Goal: Information Seeking & Learning: Learn about a topic

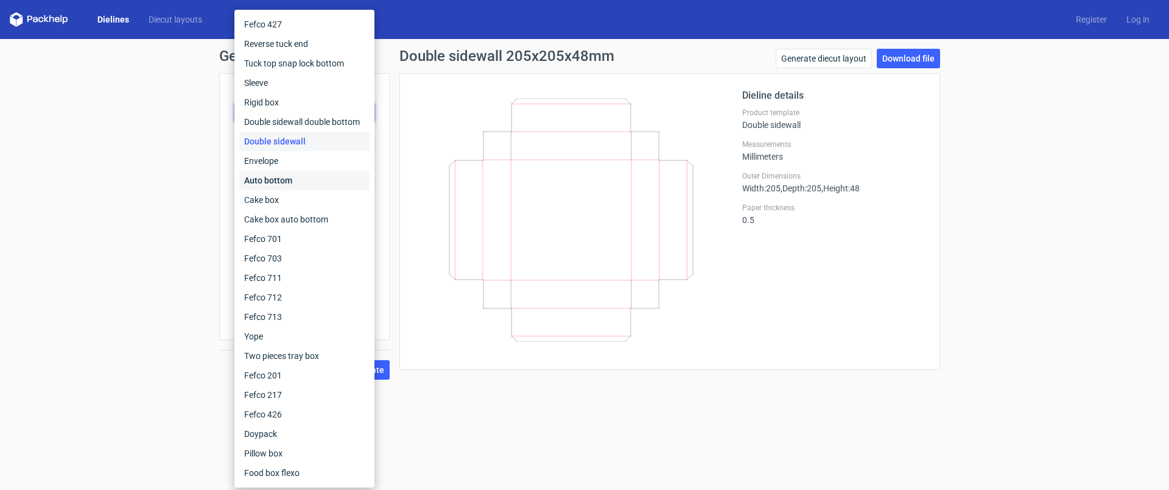
click at [273, 185] on div "Auto bottom" at bounding box center [304, 180] width 130 height 19
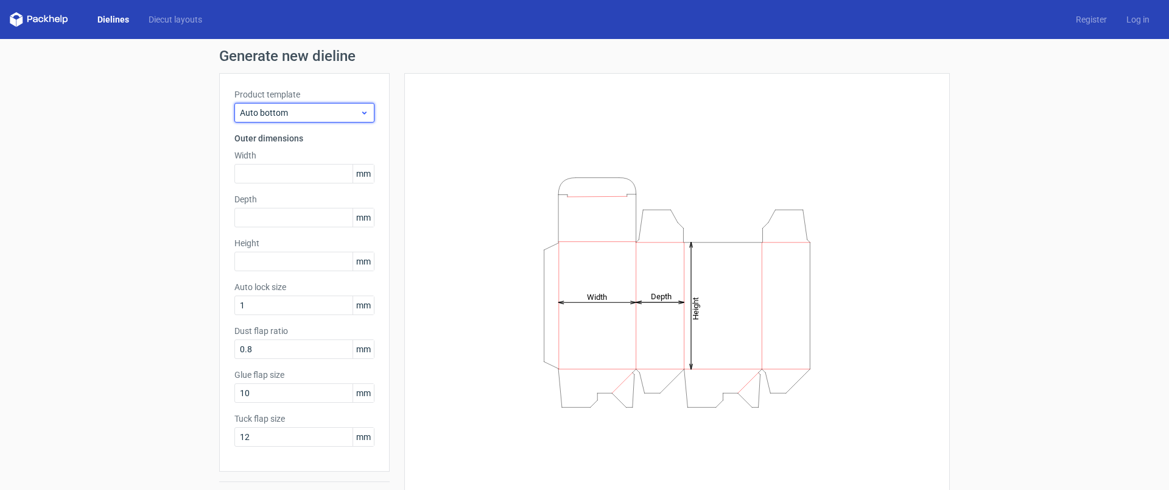
click at [300, 107] on span "Auto bottom" at bounding box center [300, 113] width 120 height 12
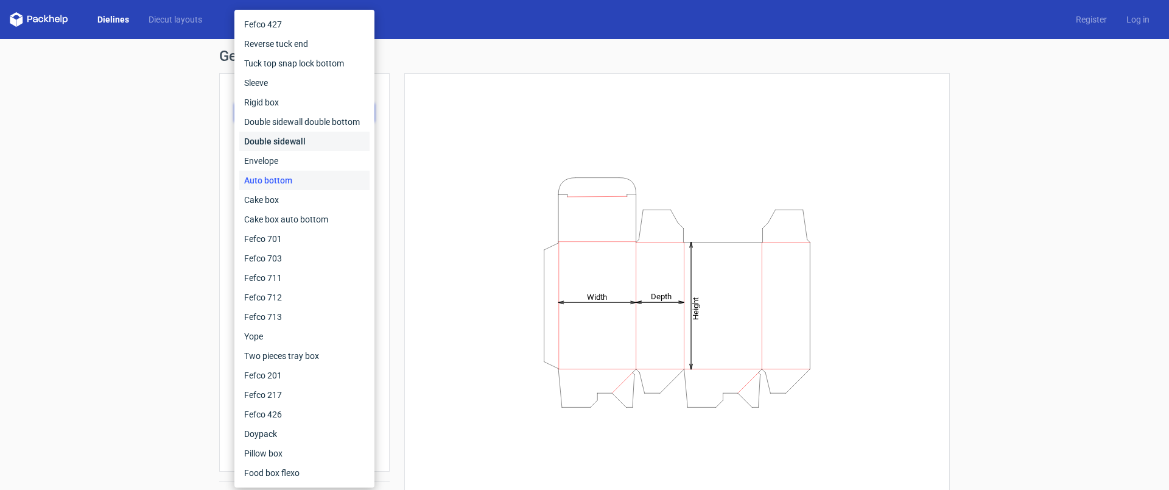
click at [300, 140] on div "Double sidewall" at bounding box center [304, 141] width 130 height 19
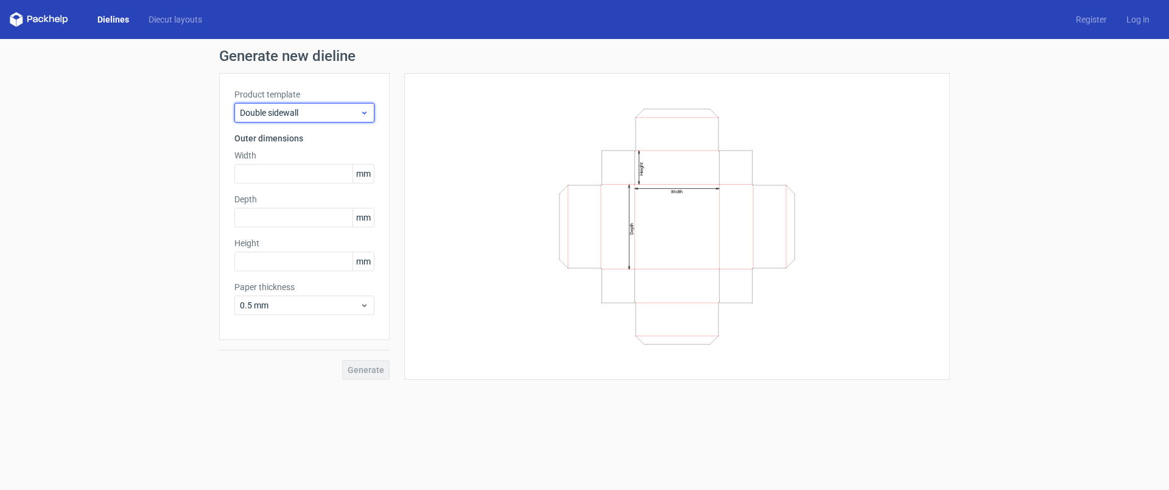
click at [283, 105] on div "Double sidewall" at bounding box center [304, 112] width 140 height 19
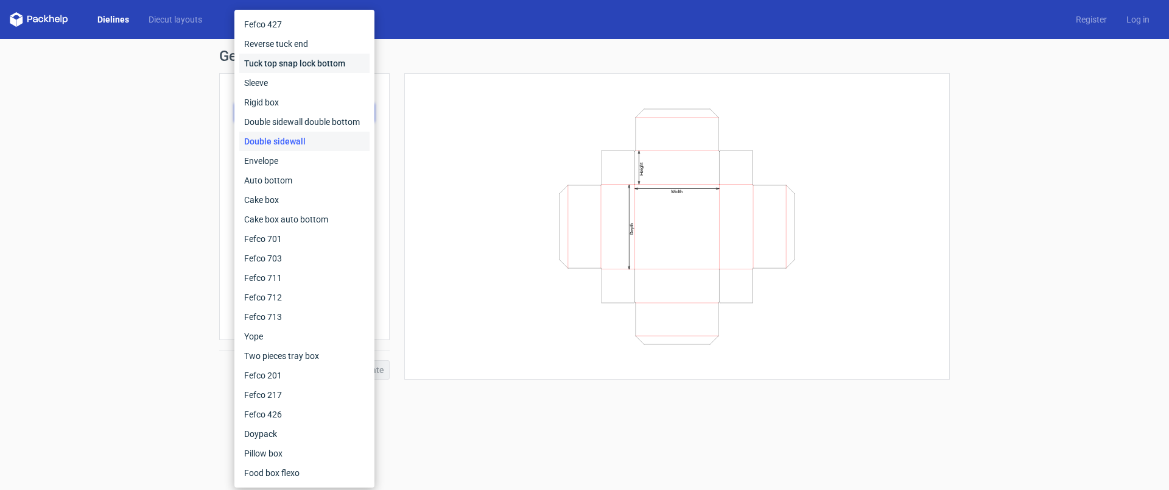
click at [279, 64] on div "Tuck top snap lock bottom" at bounding box center [304, 63] width 130 height 19
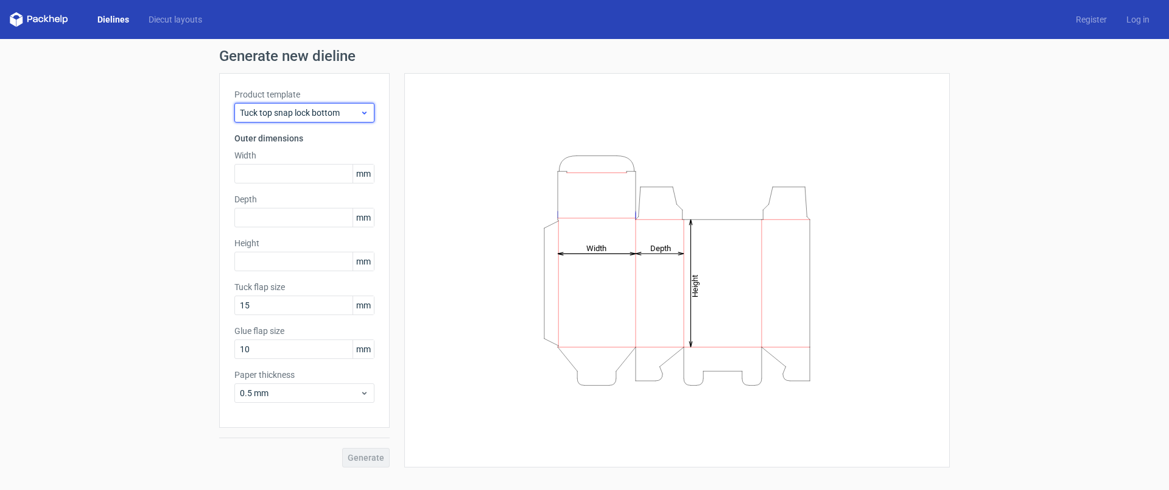
click at [293, 120] on div "Tuck top snap lock bottom" at bounding box center [304, 112] width 140 height 19
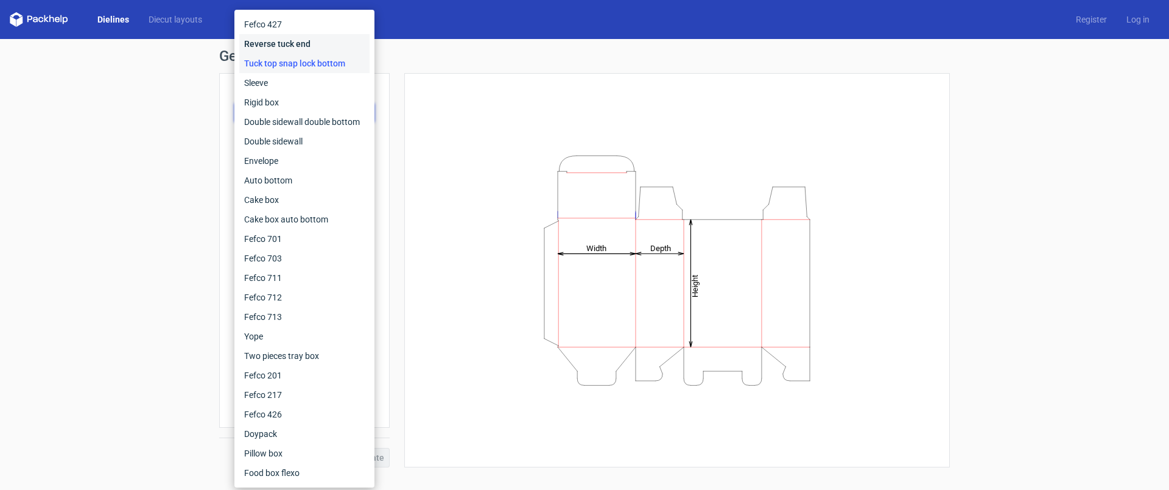
click at [286, 43] on div "Reverse tuck end" at bounding box center [304, 43] width 130 height 19
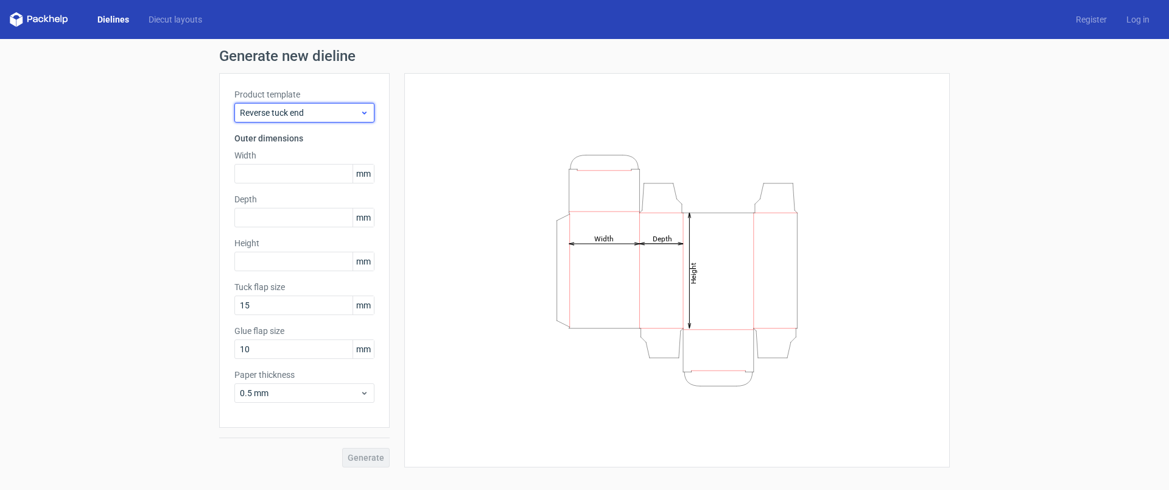
click at [292, 105] on div "Reverse tuck end" at bounding box center [304, 112] width 140 height 19
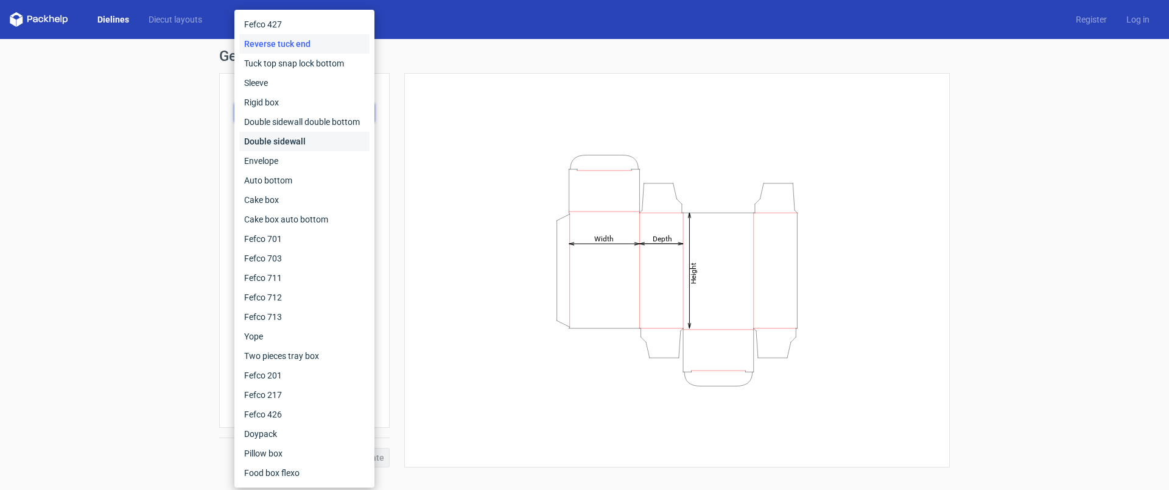
click at [269, 144] on div "Double sidewall" at bounding box center [304, 141] width 130 height 19
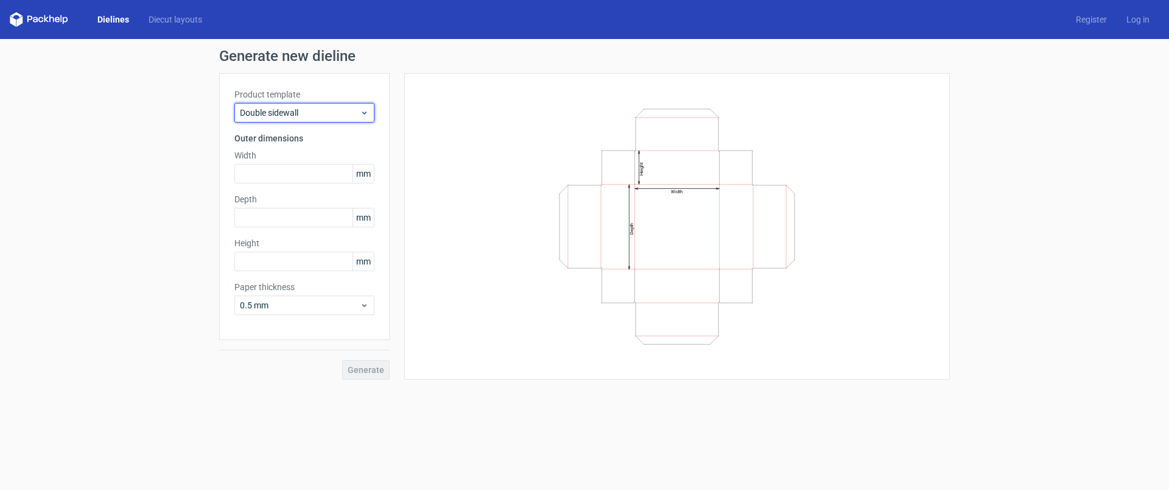
click at [298, 113] on span "Double sidewall" at bounding box center [300, 113] width 120 height 12
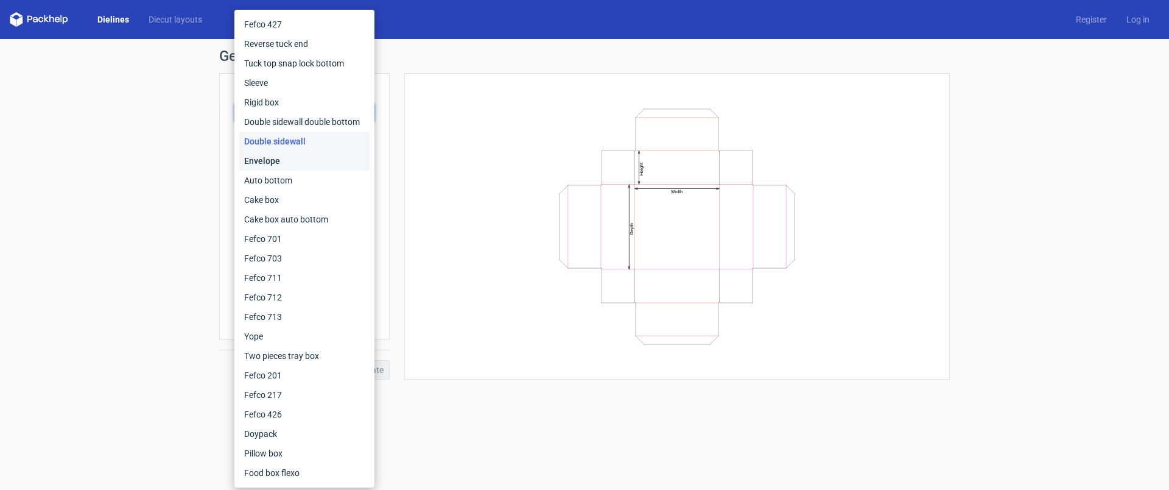
click at [277, 158] on div "Envelope" at bounding box center [304, 160] width 130 height 19
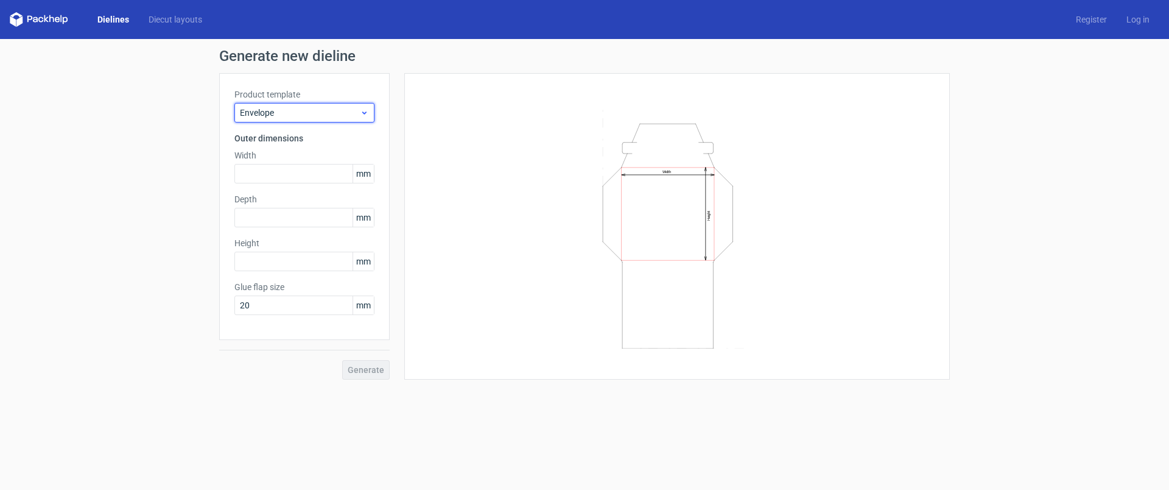
click at [308, 107] on span "Envelope" at bounding box center [300, 113] width 120 height 12
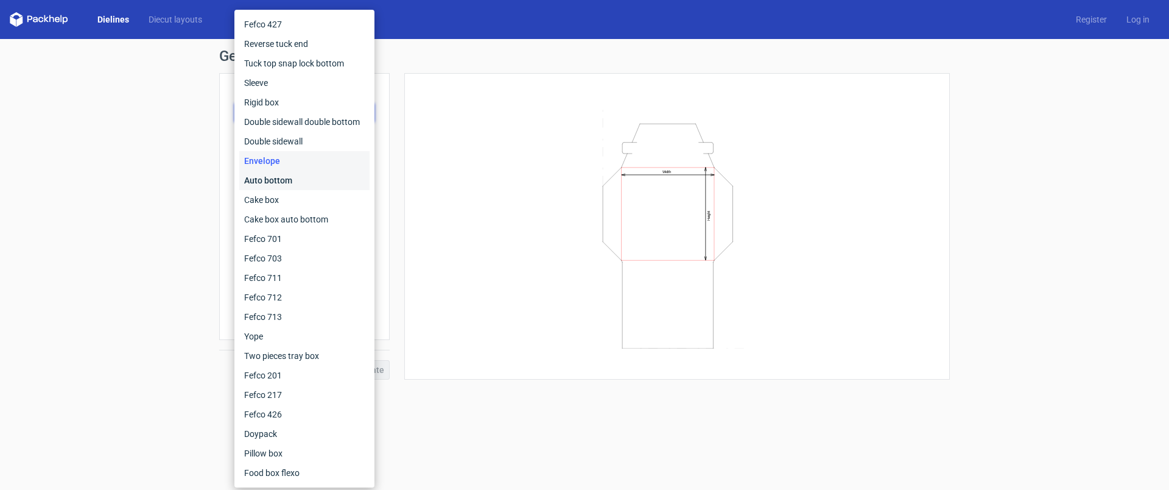
click at [276, 176] on div "Auto bottom" at bounding box center [304, 180] width 130 height 19
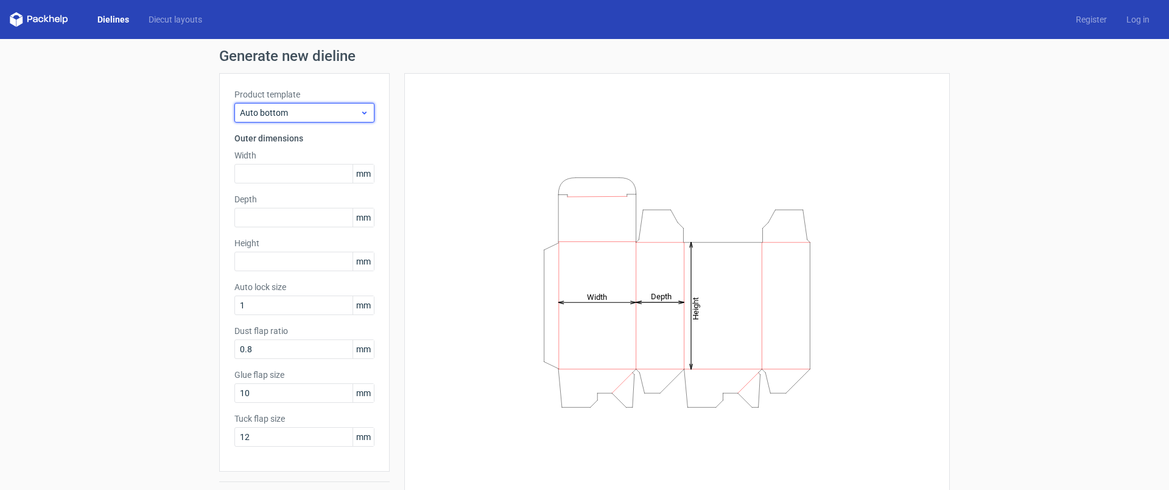
click at [323, 109] on span "Auto bottom" at bounding box center [300, 113] width 120 height 12
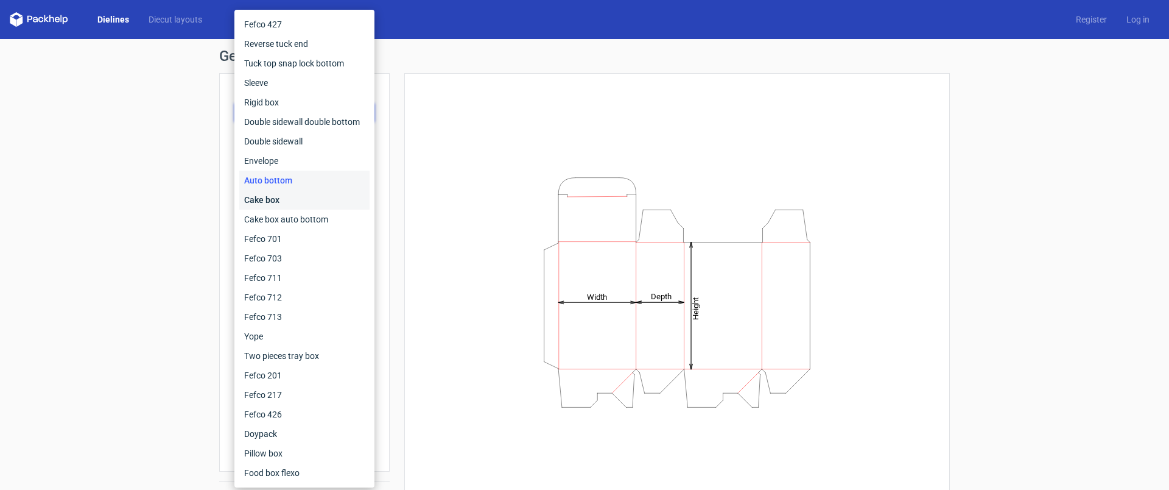
click at [283, 202] on div "Cake box" at bounding box center [304, 199] width 130 height 19
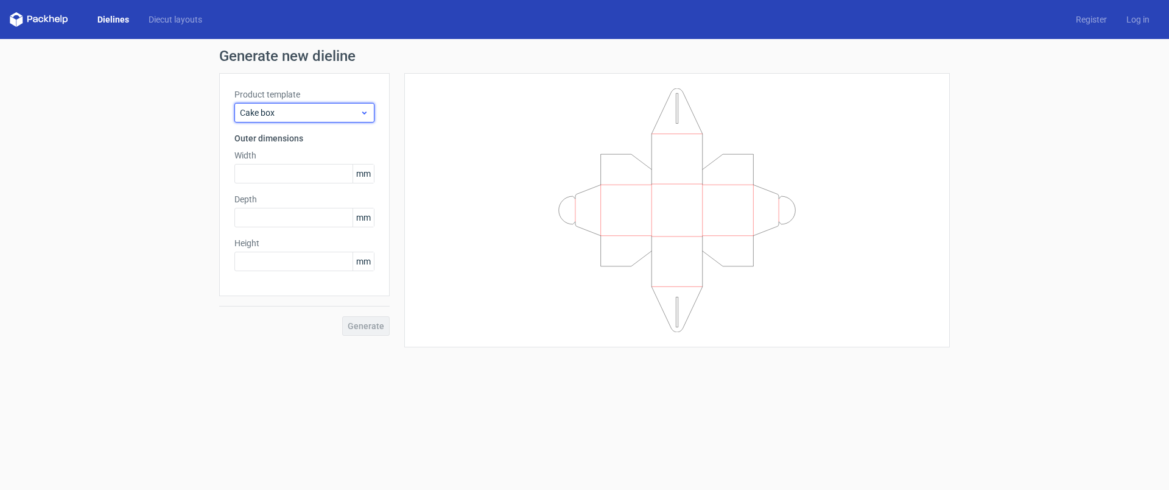
click at [329, 114] on span "Cake box" at bounding box center [300, 113] width 120 height 12
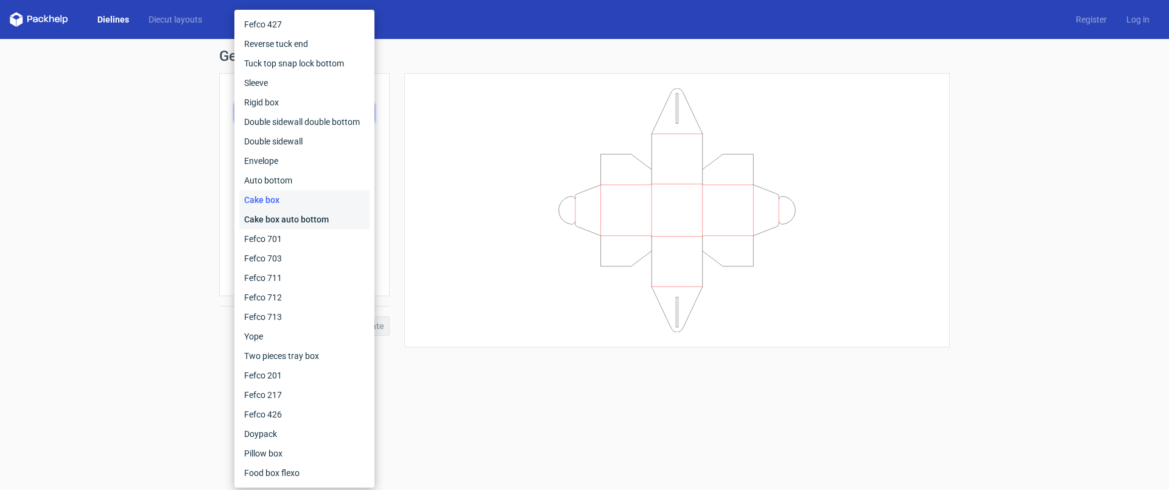
click at [280, 219] on div "Cake box auto bottom" at bounding box center [304, 218] width 130 height 19
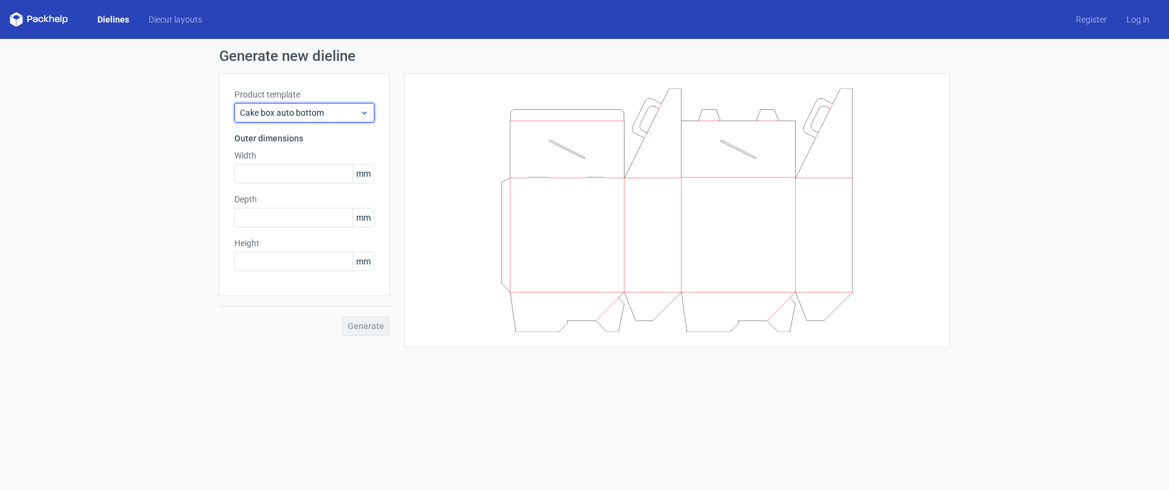
click at [314, 111] on span "Cake box auto bottom" at bounding box center [300, 113] width 120 height 12
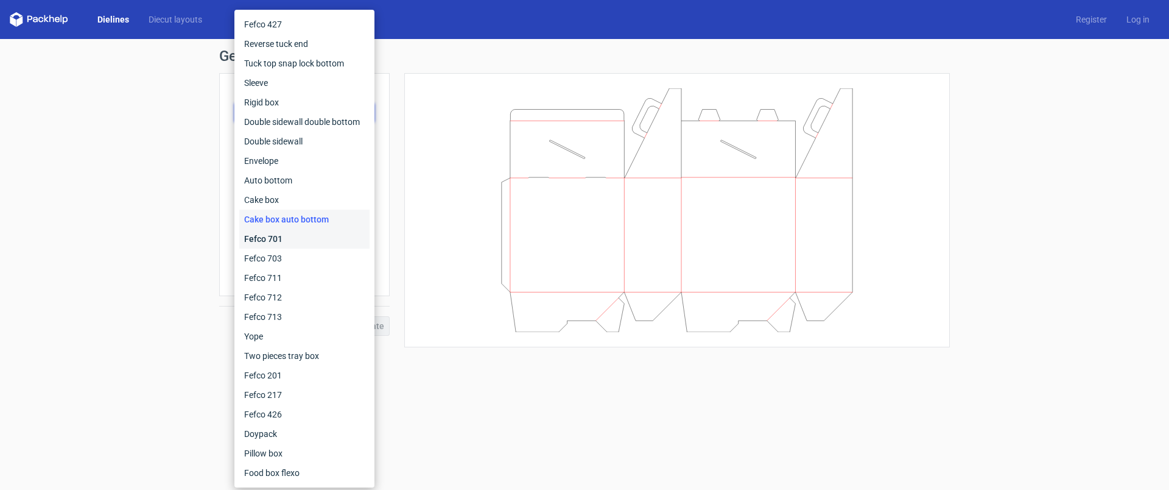
click at [277, 243] on div "Fefco 701" at bounding box center [304, 238] width 130 height 19
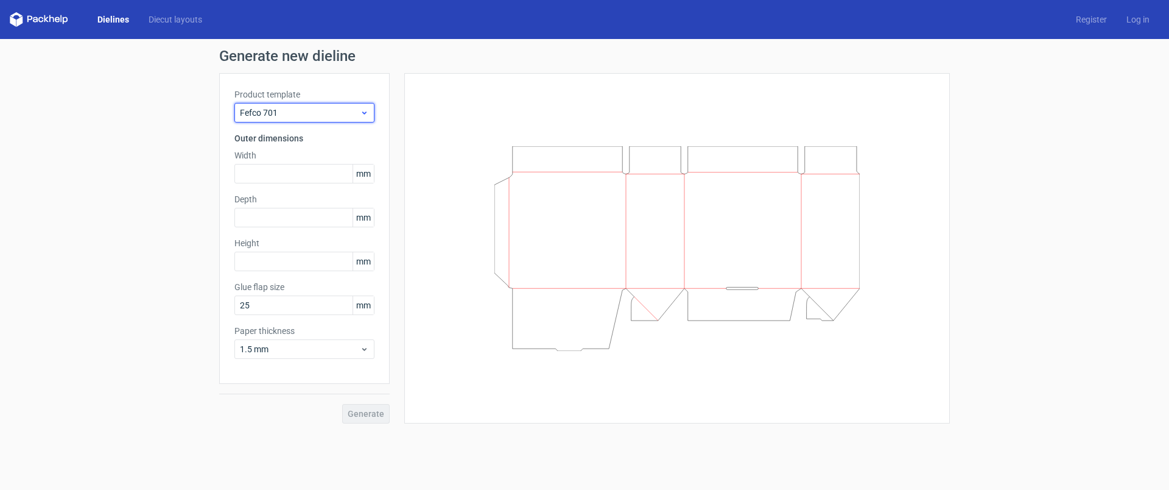
click at [326, 111] on span "Fefco 701" at bounding box center [300, 113] width 120 height 12
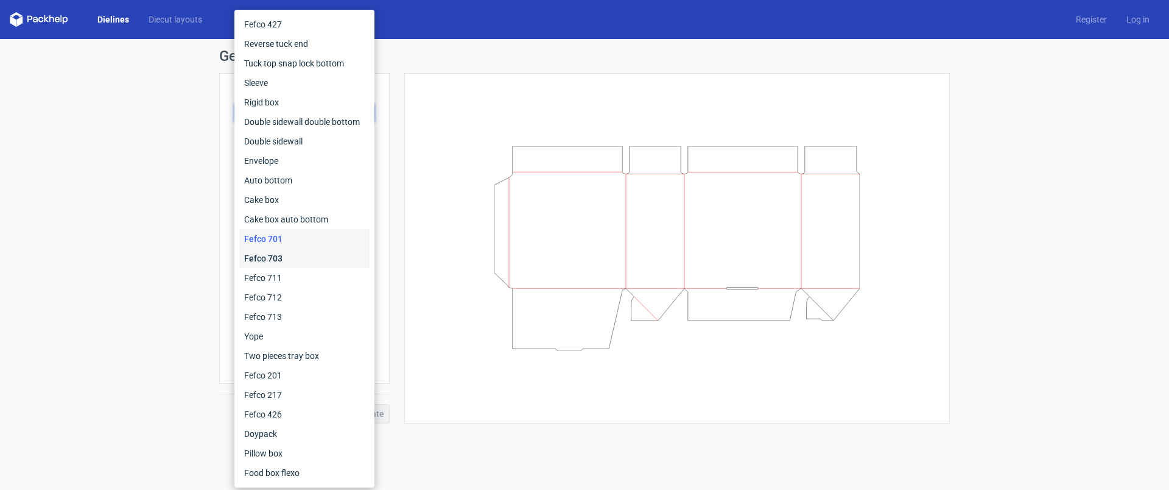
click at [269, 254] on div "Fefco 703" at bounding box center [304, 257] width 130 height 19
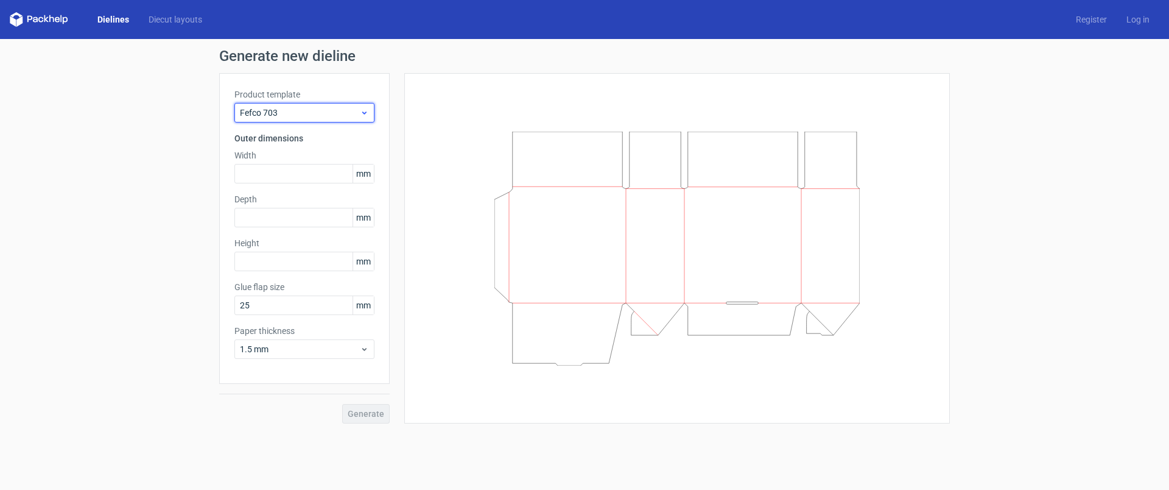
click at [333, 113] on span "Fefco 703" at bounding box center [300, 113] width 120 height 12
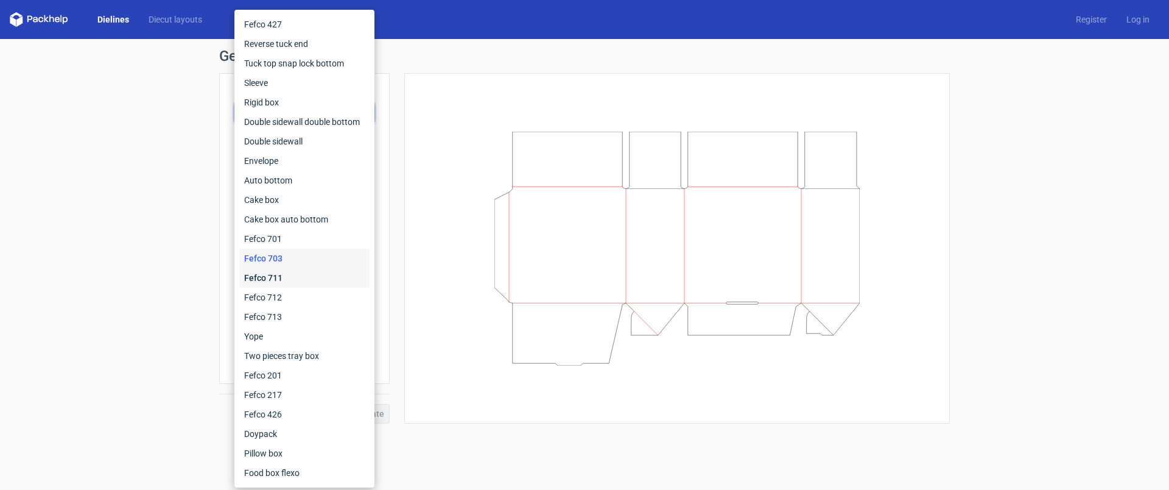
click at [272, 276] on div "Fefco 711" at bounding box center [304, 277] width 130 height 19
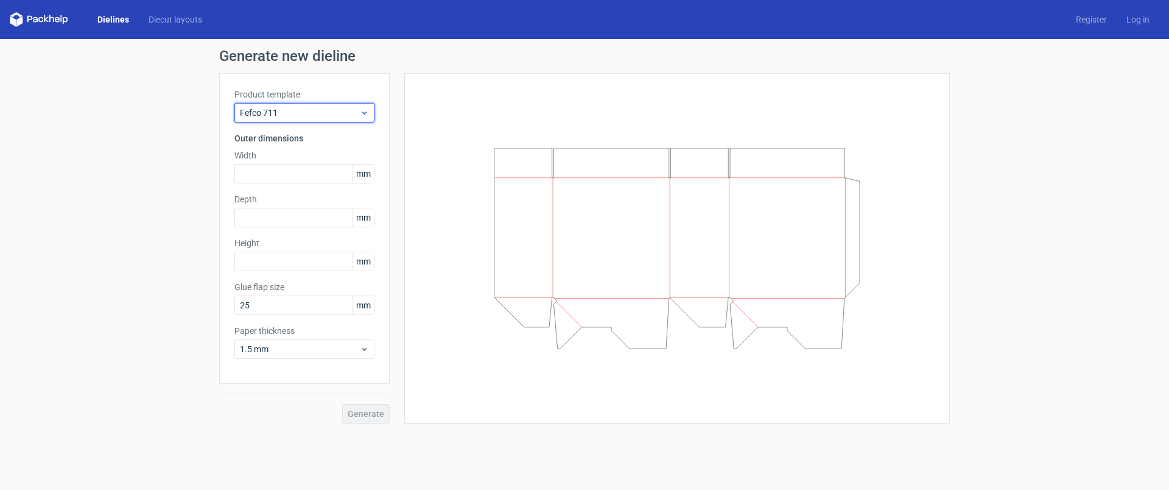
click at [339, 108] on span "Fefco 711" at bounding box center [300, 113] width 120 height 12
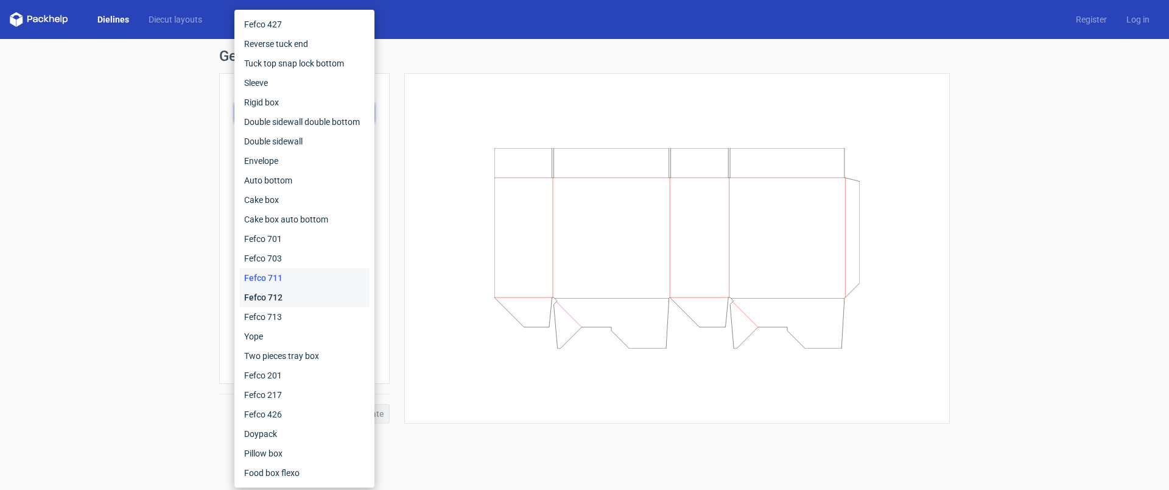
click at [279, 301] on div "Fefco 712" at bounding box center [304, 296] width 130 height 19
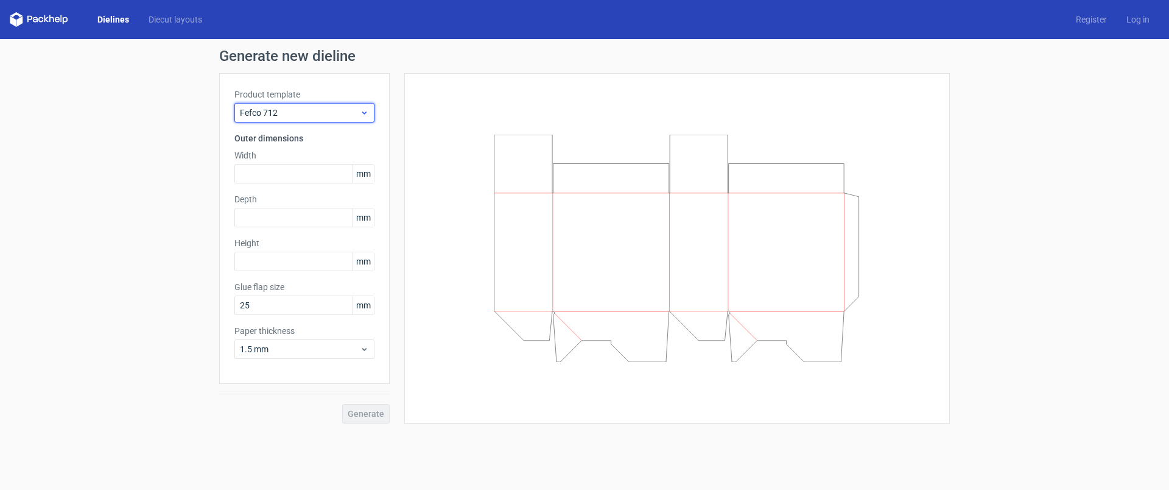
click at [316, 114] on span "Fefco 712" at bounding box center [300, 113] width 120 height 12
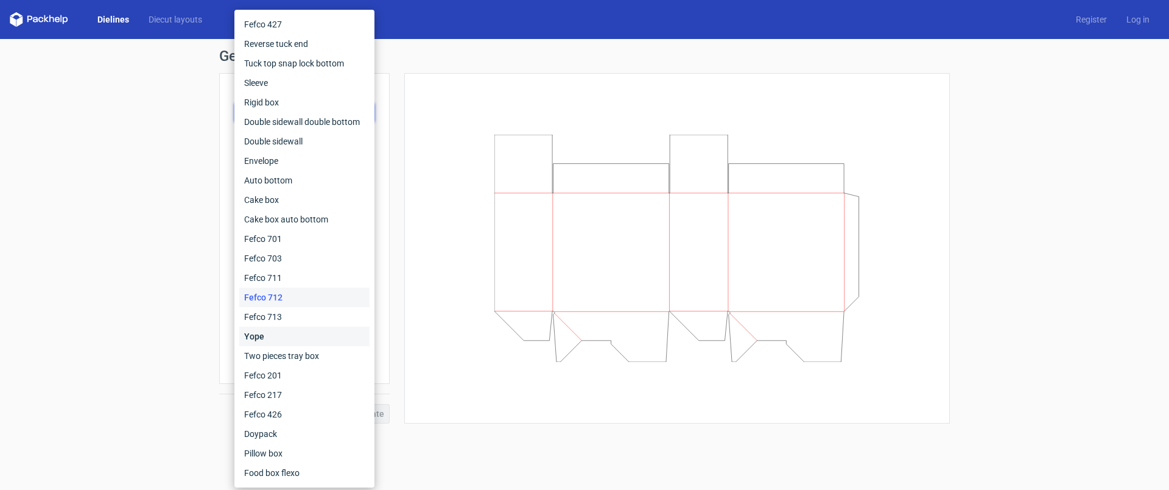
click at [266, 329] on div "Yope" at bounding box center [304, 335] width 130 height 19
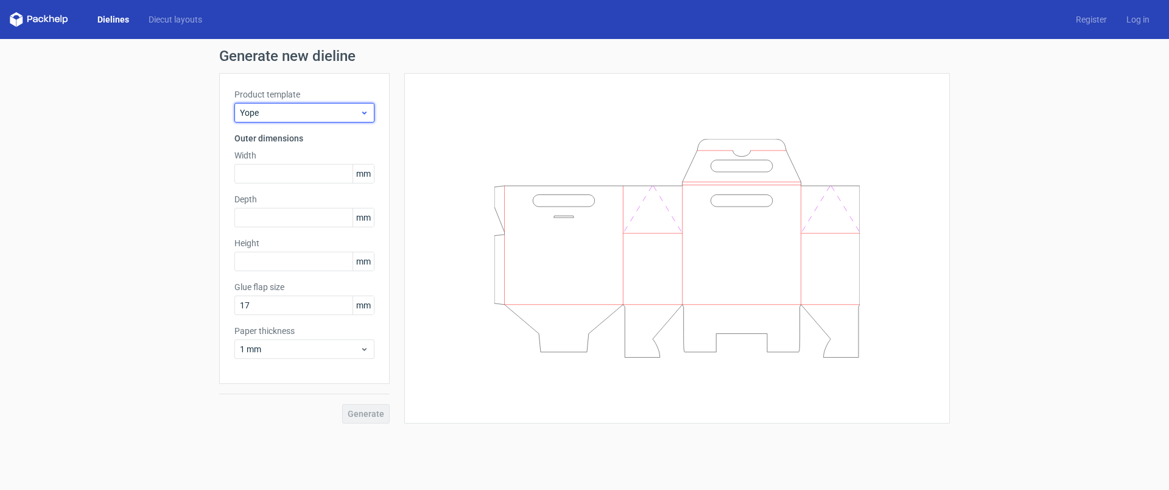
click at [337, 111] on span "Yope" at bounding box center [300, 113] width 120 height 12
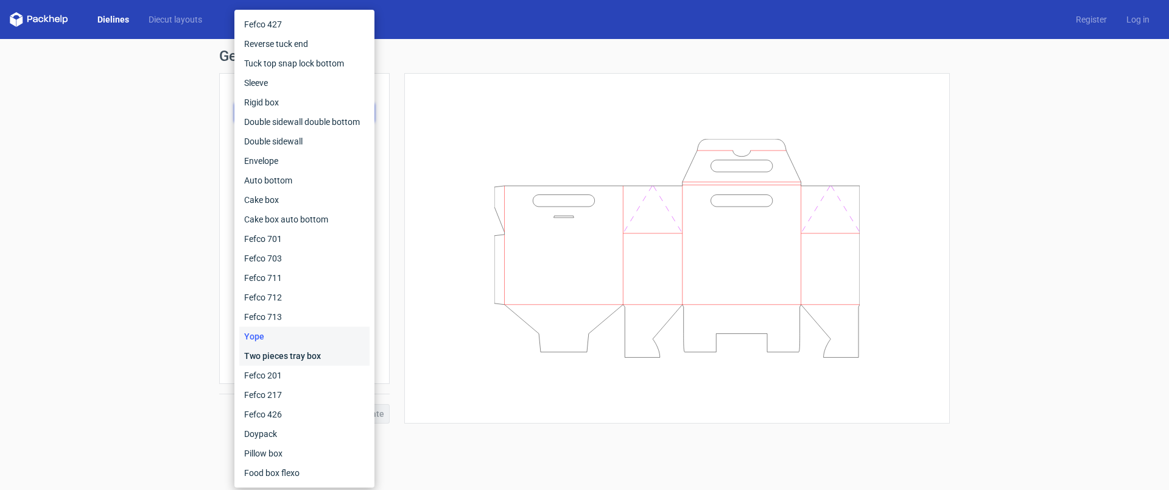
click at [310, 356] on div "Two pieces tray box" at bounding box center [304, 355] width 130 height 19
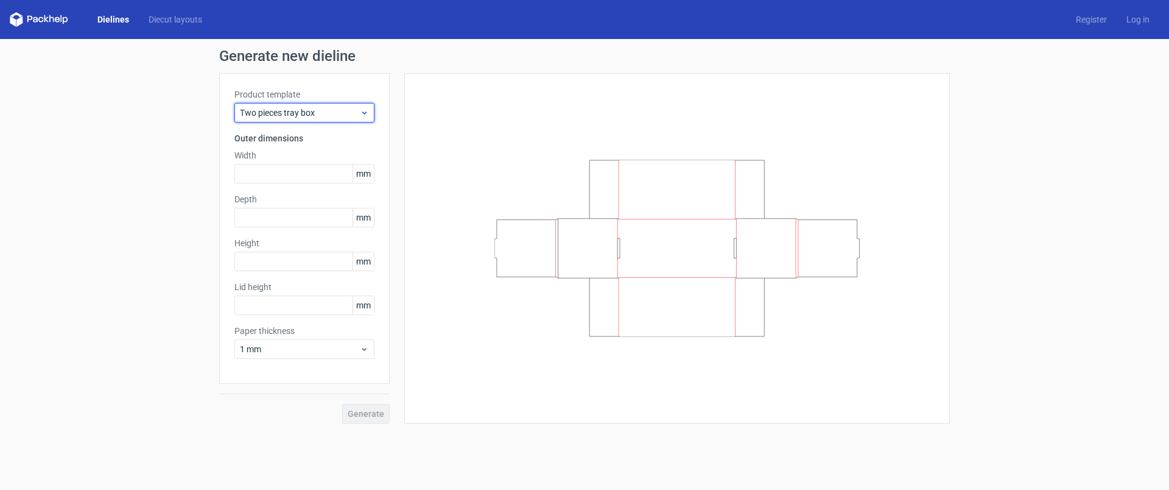
click at [320, 111] on span "Two pieces tray box" at bounding box center [300, 113] width 120 height 12
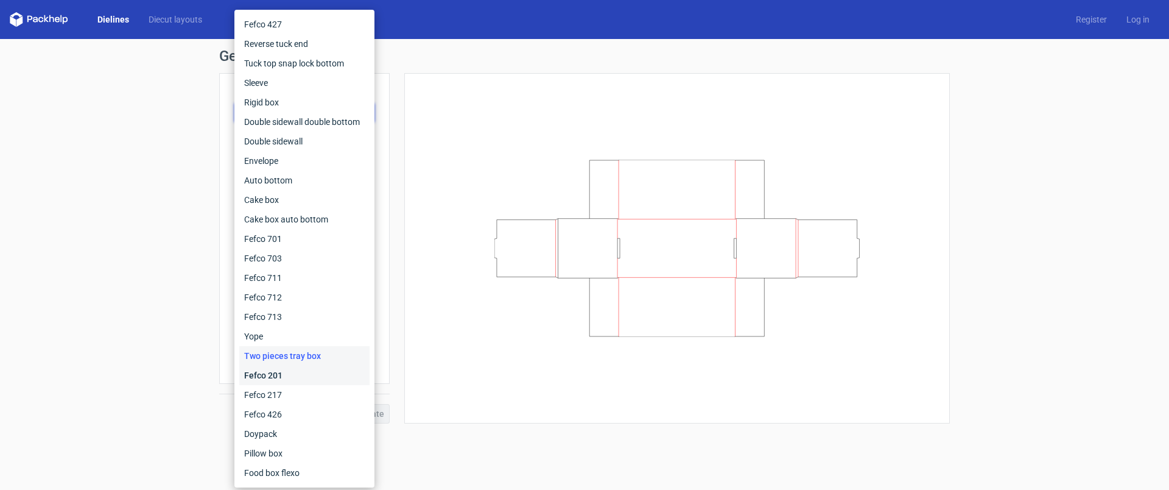
click at [283, 371] on div "Fefco 201" at bounding box center [304, 374] width 130 height 19
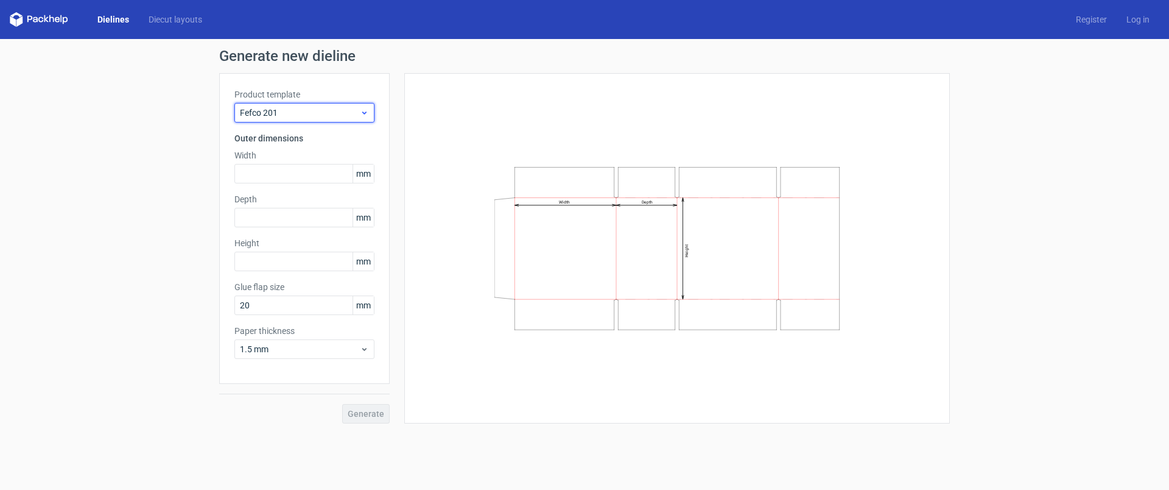
click at [303, 114] on span "Fefco 201" at bounding box center [300, 113] width 120 height 12
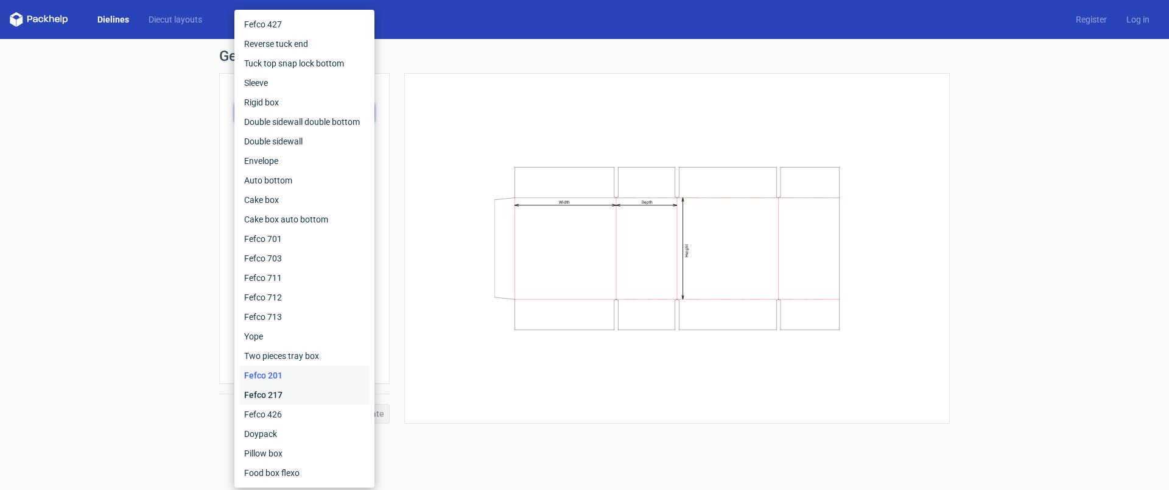
click at [288, 398] on div "Fefco 217" at bounding box center [304, 394] width 130 height 19
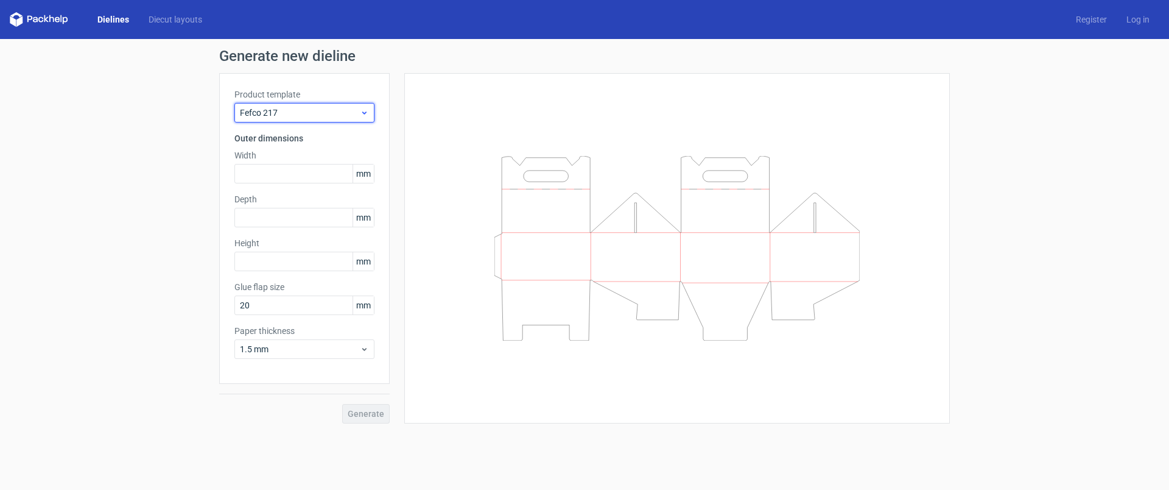
click at [318, 118] on span "Fefco 217" at bounding box center [300, 113] width 120 height 12
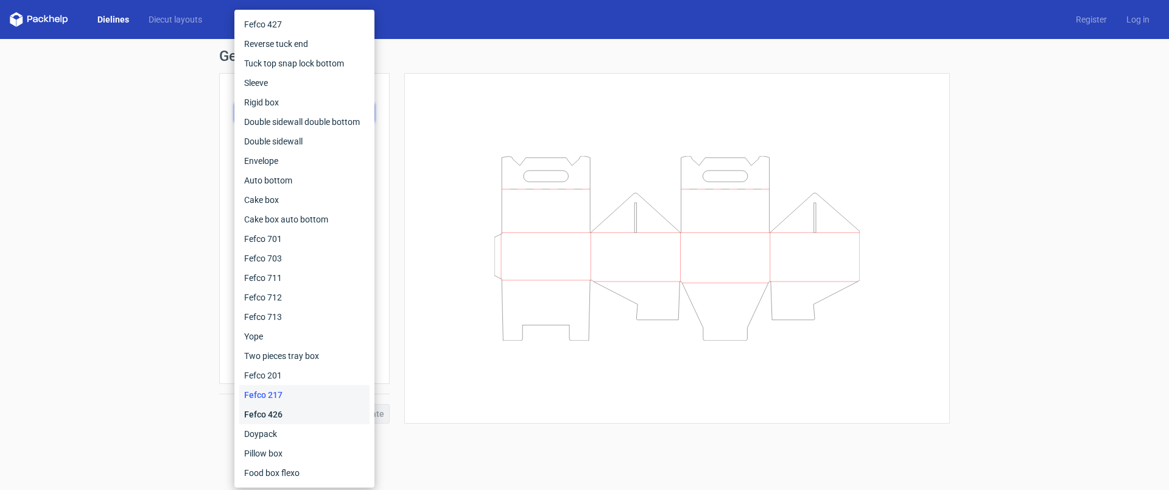
click at [287, 420] on div "Fefco 426" at bounding box center [304, 413] width 130 height 19
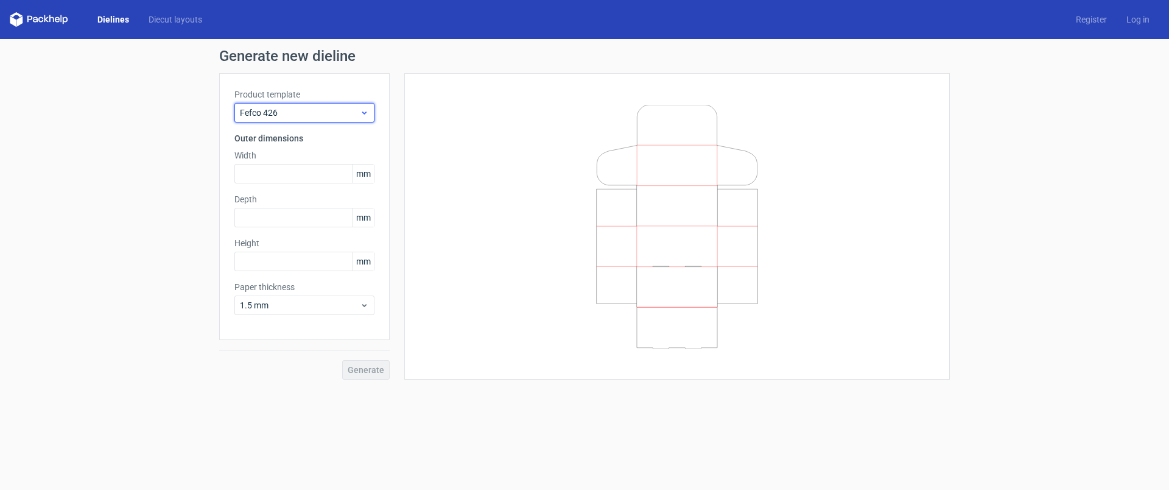
click at [321, 116] on span "Fefco 426" at bounding box center [300, 113] width 120 height 12
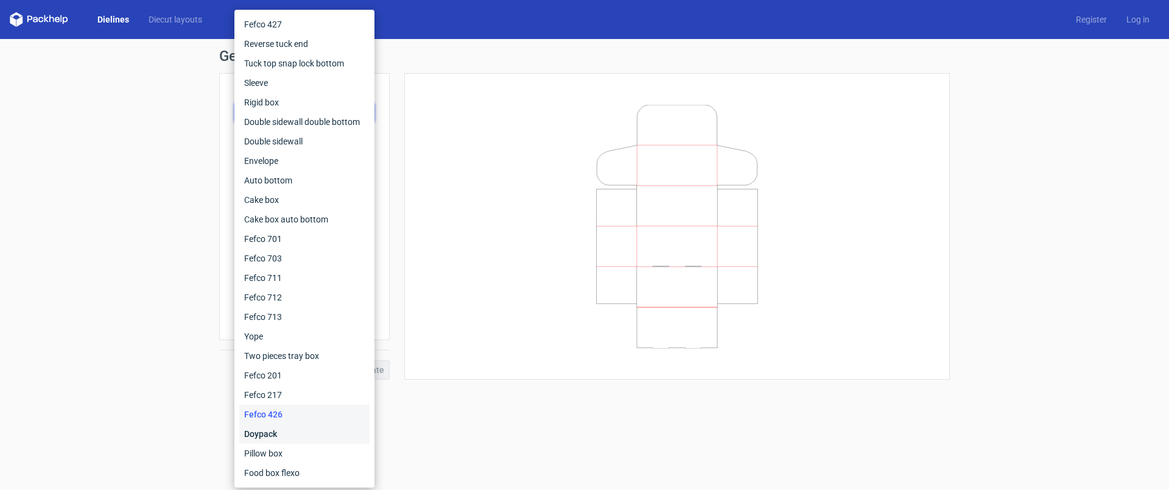
click at [276, 441] on div "Doypack" at bounding box center [304, 433] width 130 height 19
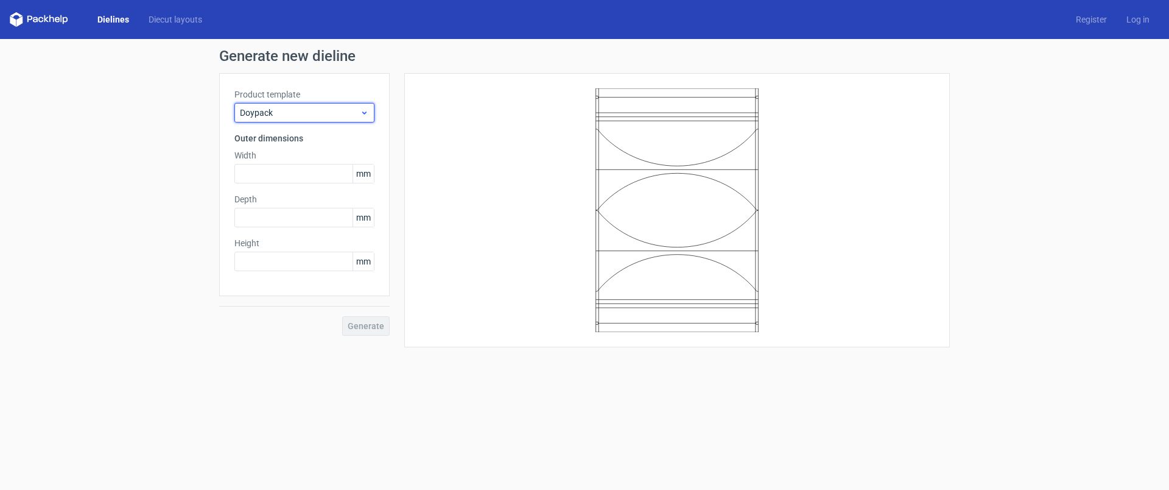
click at [326, 118] on span "Doypack" at bounding box center [300, 113] width 120 height 12
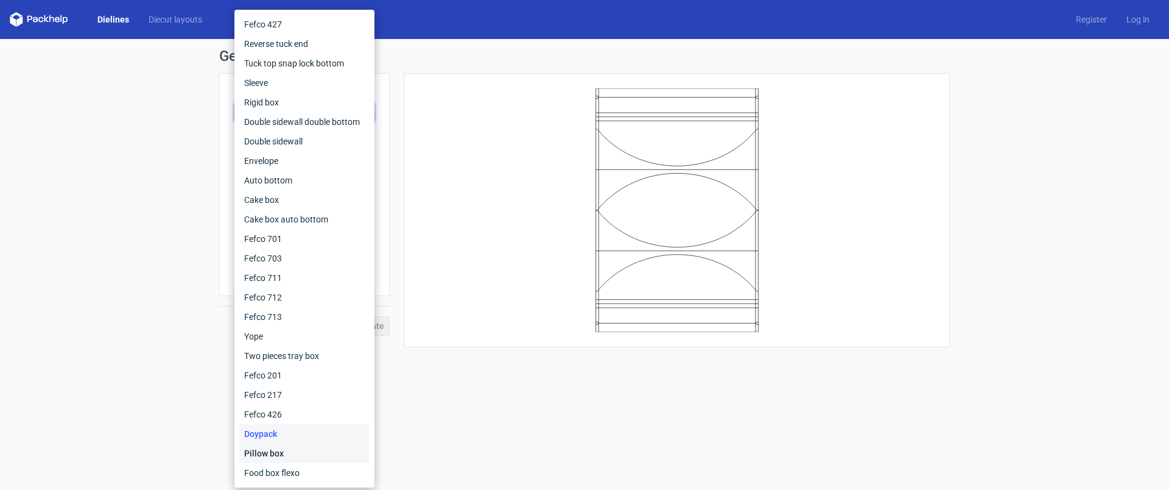
click at [283, 452] on div "Pillow box" at bounding box center [304, 452] width 130 height 19
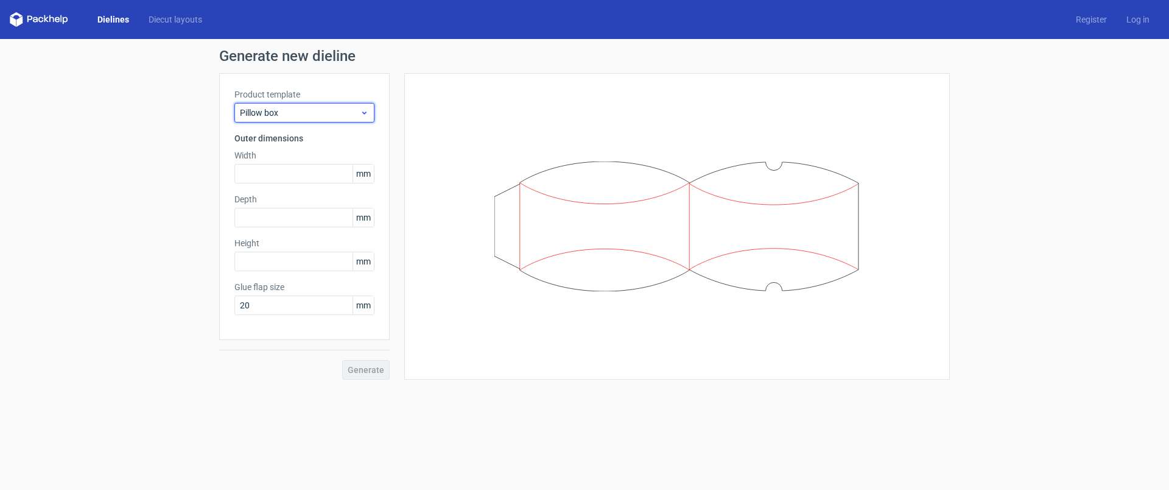
click at [347, 107] on span "Pillow box" at bounding box center [300, 113] width 120 height 12
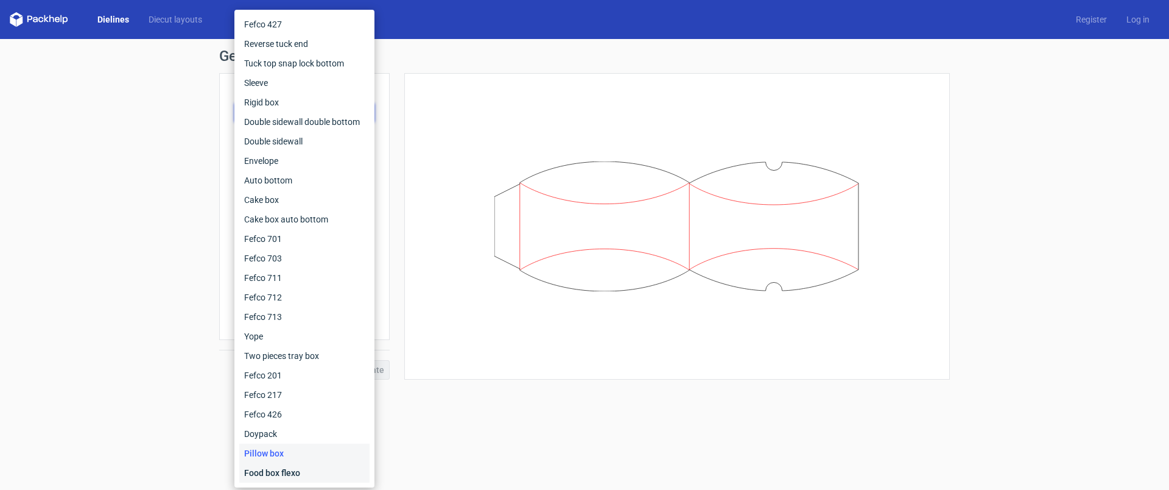
click at [283, 470] on div "Food box flexo" at bounding box center [304, 472] width 130 height 19
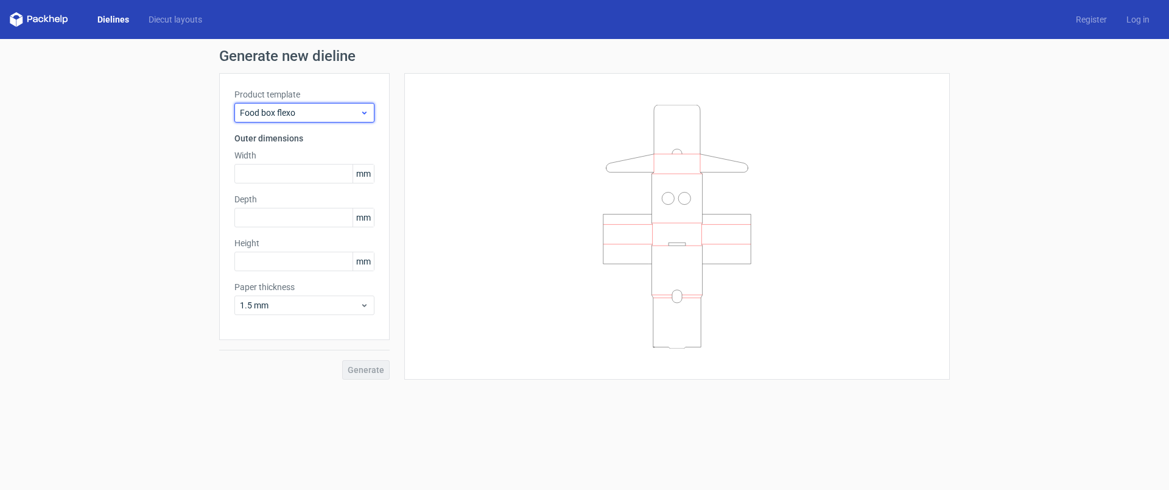
click at [308, 108] on span "Food box flexo" at bounding box center [300, 113] width 120 height 12
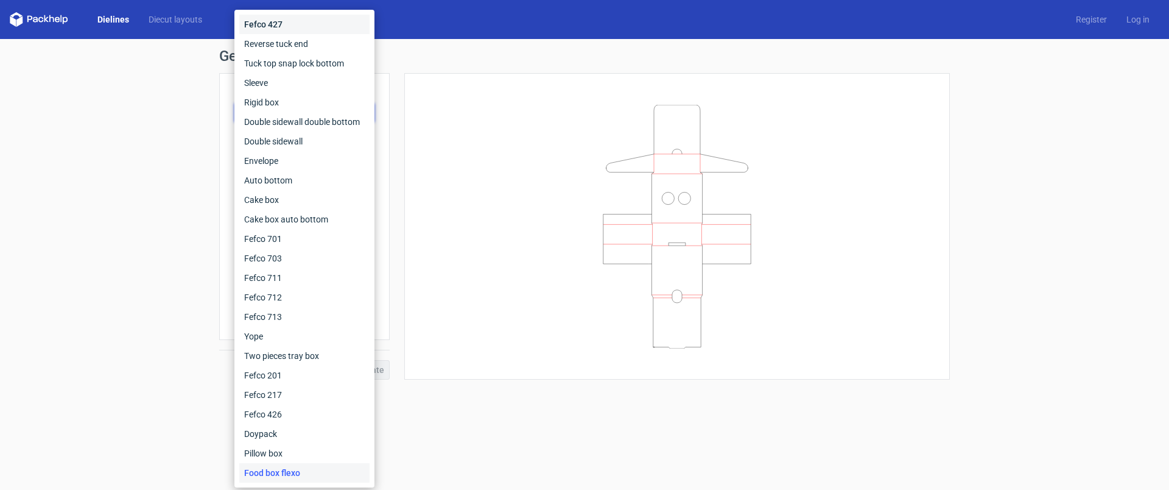
click at [292, 19] on div "Fefco 427" at bounding box center [304, 24] width 130 height 19
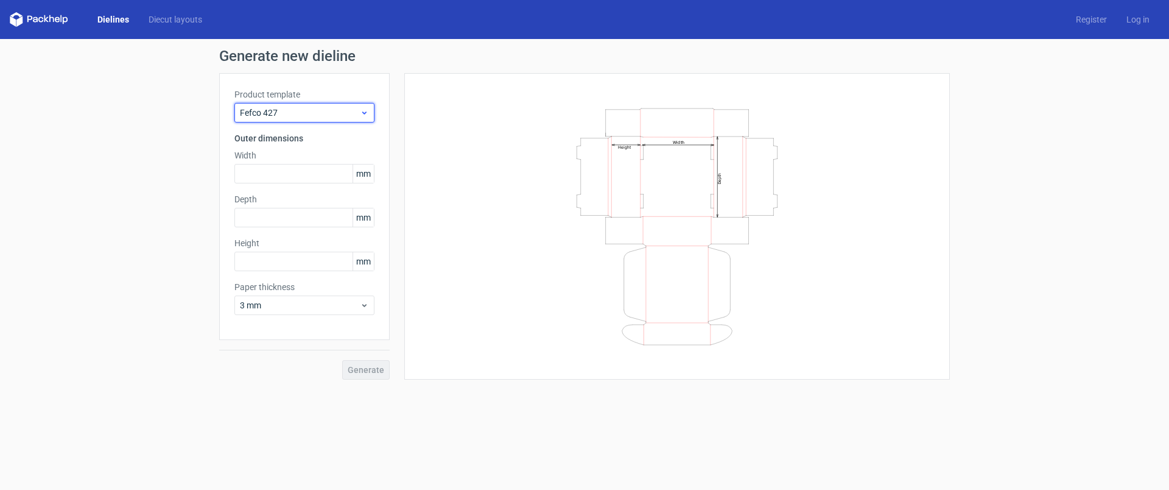
click at [331, 109] on span "Fefco 427" at bounding box center [300, 113] width 120 height 12
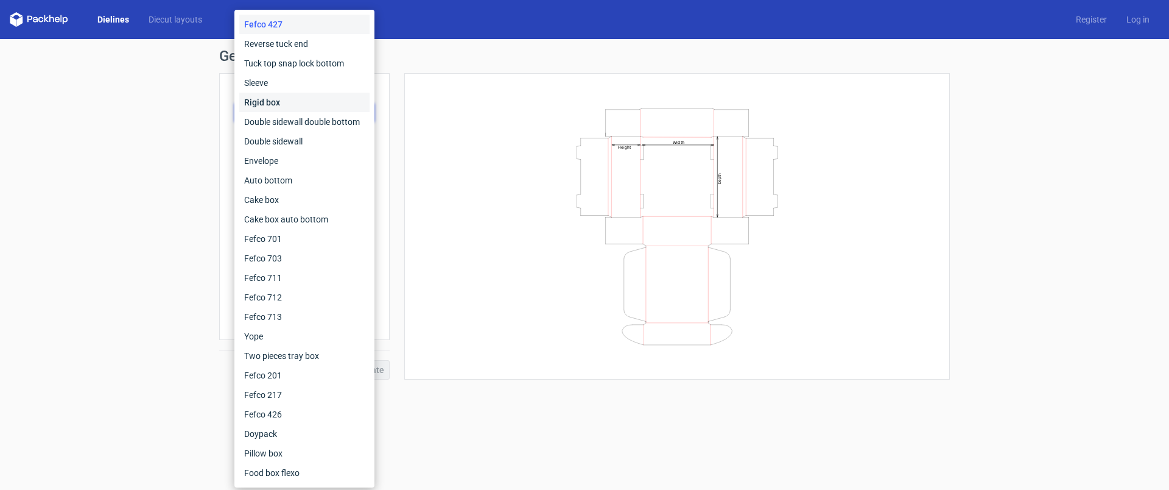
click at [279, 104] on div "Rigid box" at bounding box center [304, 102] width 130 height 19
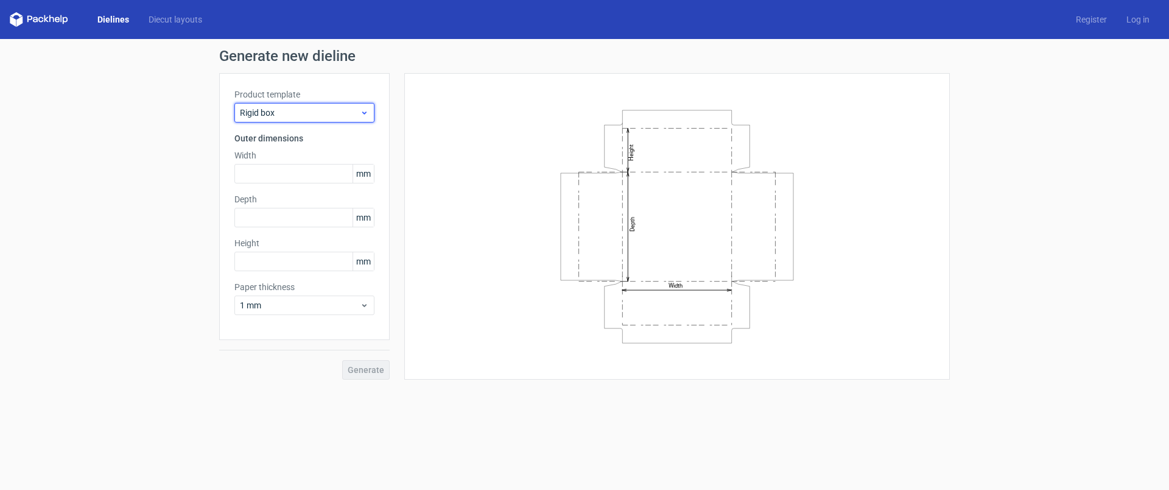
click at [295, 110] on span "Rigid box" at bounding box center [300, 113] width 120 height 12
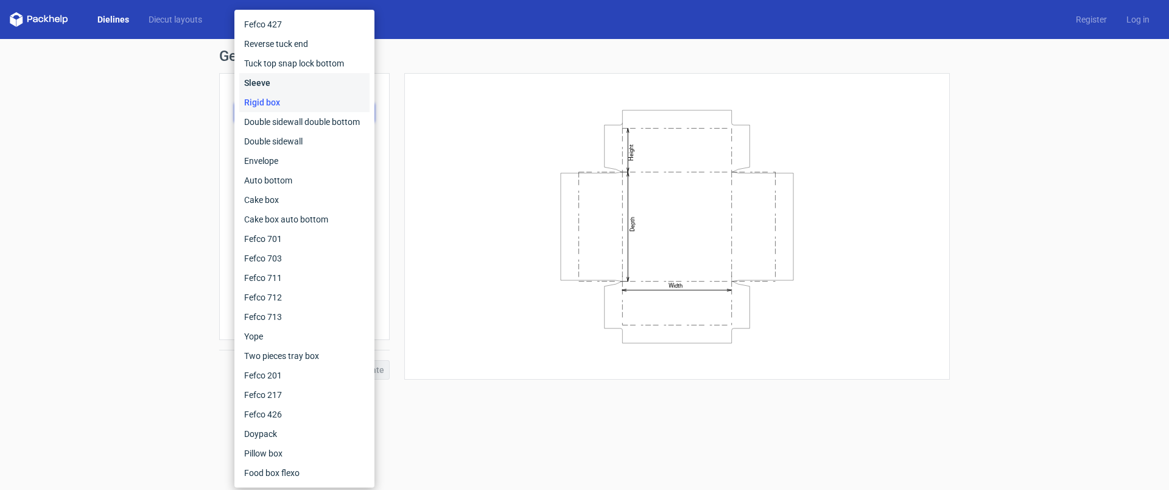
click at [296, 78] on div "Sleeve" at bounding box center [304, 82] width 130 height 19
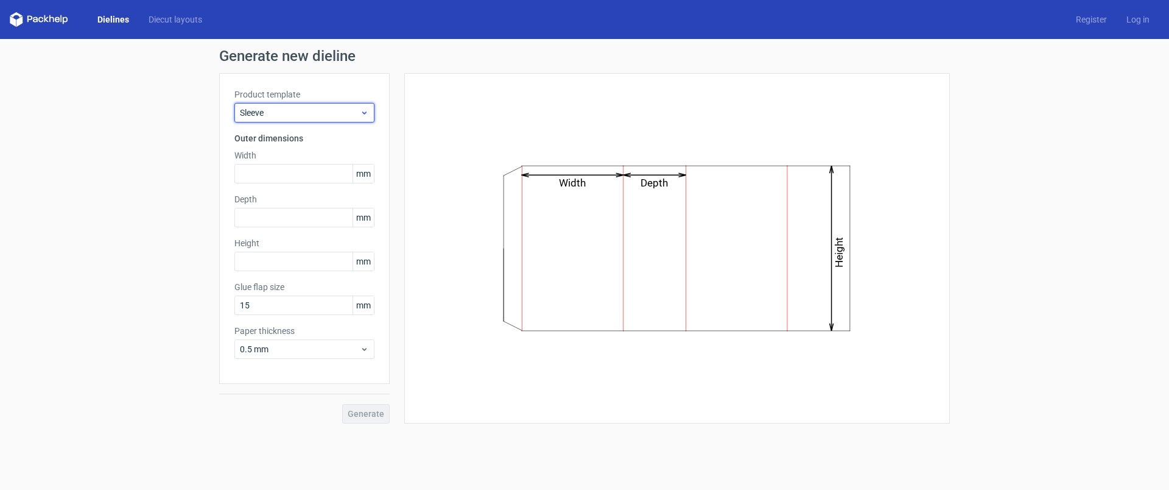
click at [308, 114] on span "Sleeve" at bounding box center [300, 113] width 120 height 12
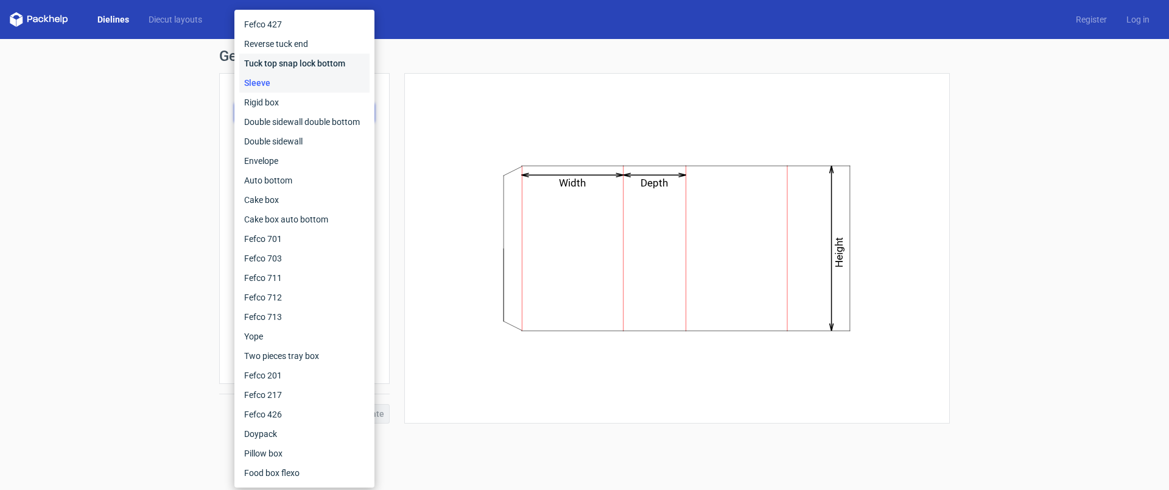
click at [306, 67] on div "Tuck top snap lock bottom" at bounding box center [304, 63] width 130 height 19
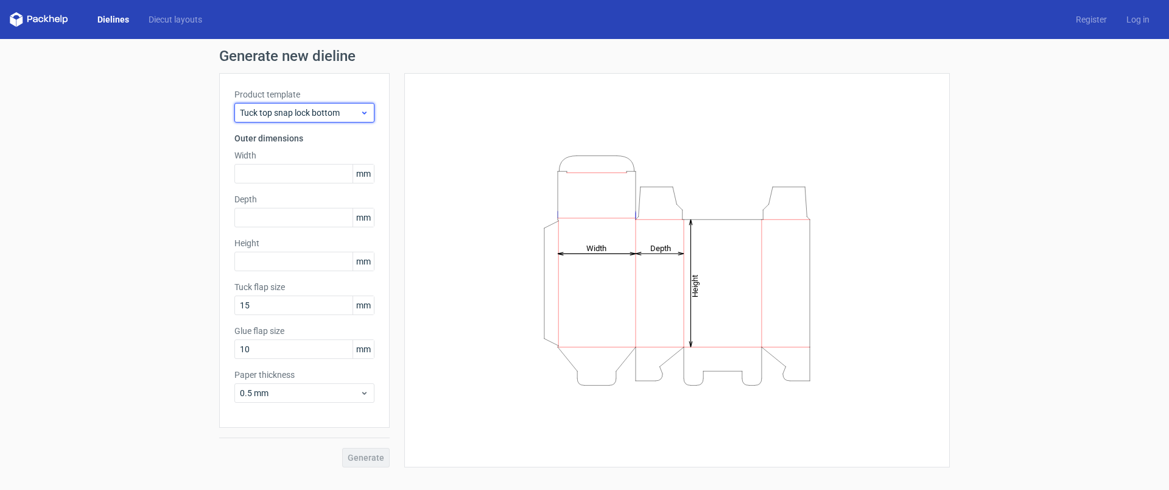
click at [307, 111] on span "Tuck top snap lock bottom" at bounding box center [300, 113] width 120 height 12
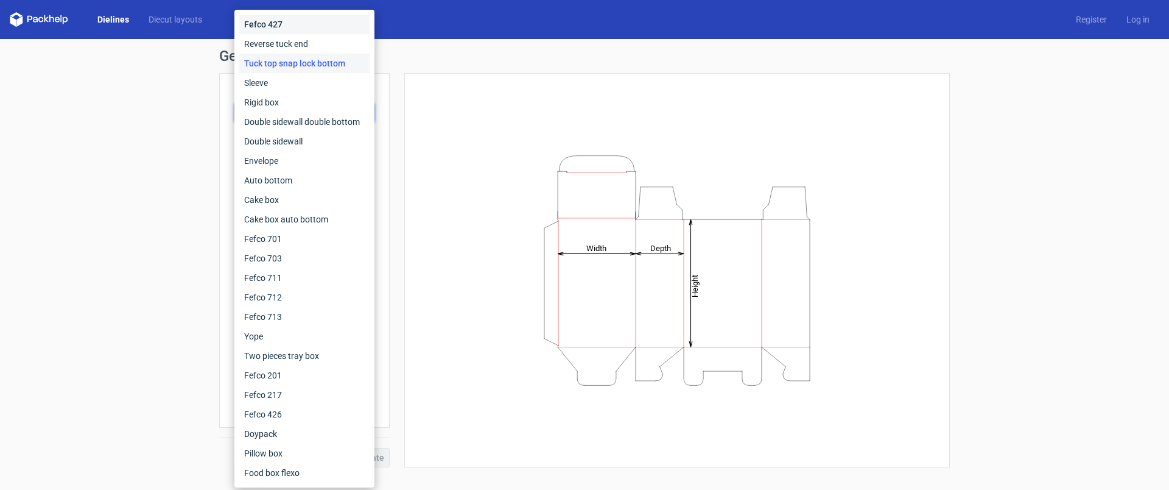
click at [297, 29] on div "Fefco 427" at bounding box center [304, 24] width 130 height 19
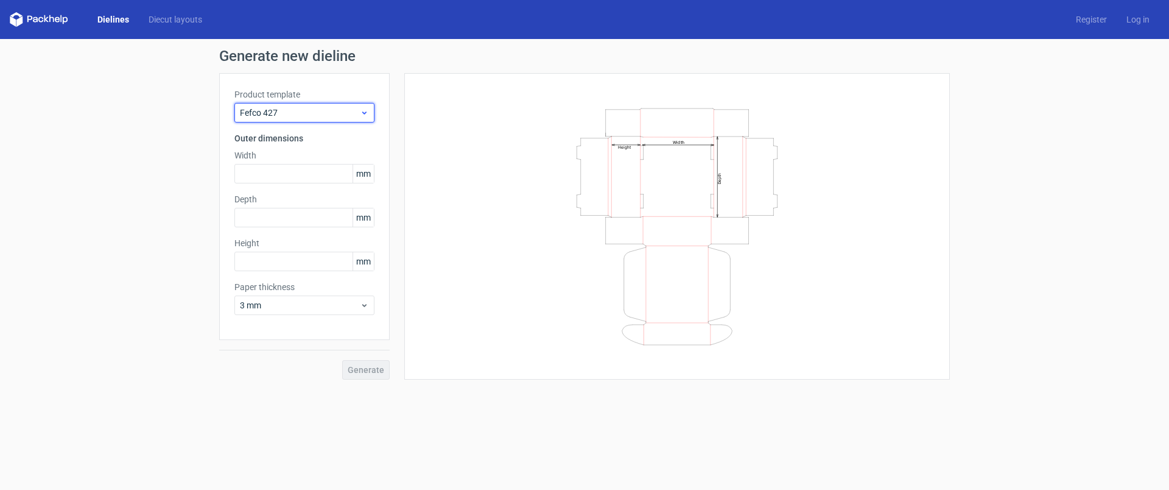
click at [318, 116] on span "Fefco 427" at bounding box center [300, 113] width 120 height 12
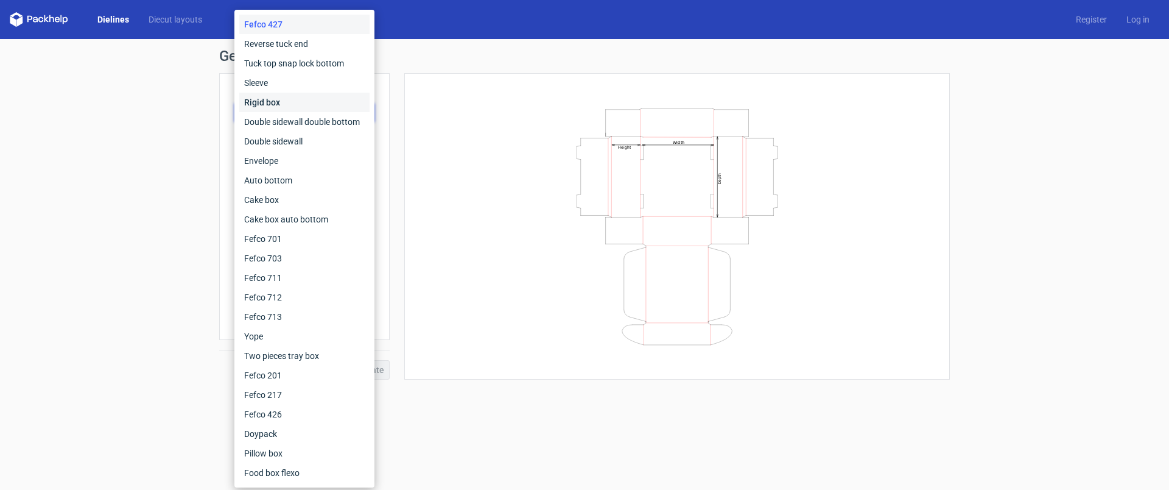
click at [299, 104] on div "Rigid box" at bounding box center [304, 102] width 130 height 19
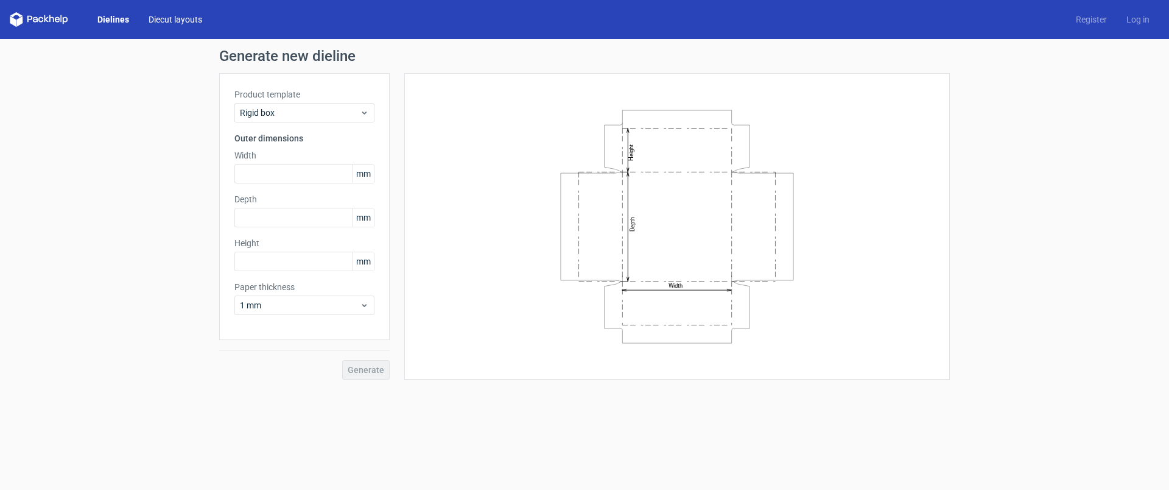
click at [160, 18] on link "Diecut layouts" at bounding box center [175, 19] width 73 height 12
